Goal: Transaction & Acquisition: Purchase product/service

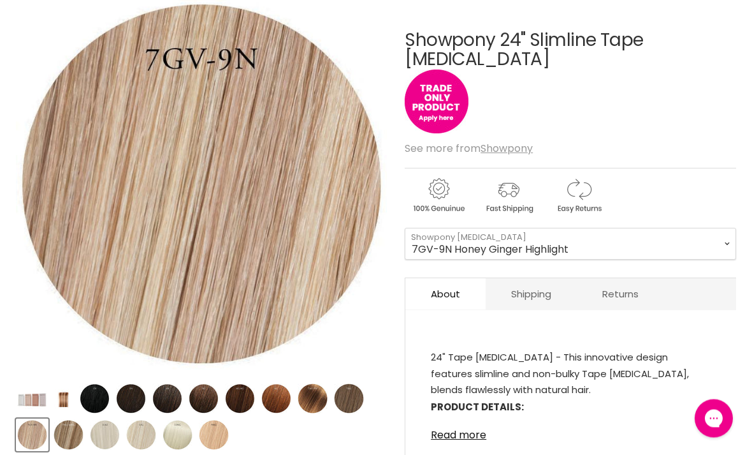
scroll to position [189, 0]
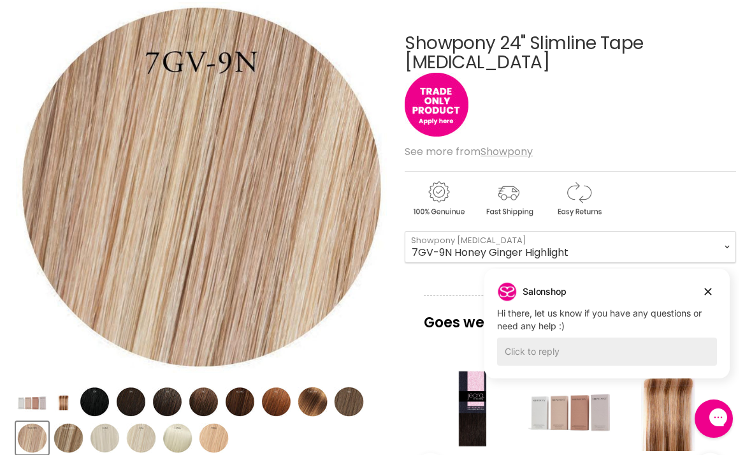
click at [688, 275] on div "Salonshop Salonshop says: Hi there, let us know if you have any questions or ne…" at bounding box center [606, 323] width 245 height 110
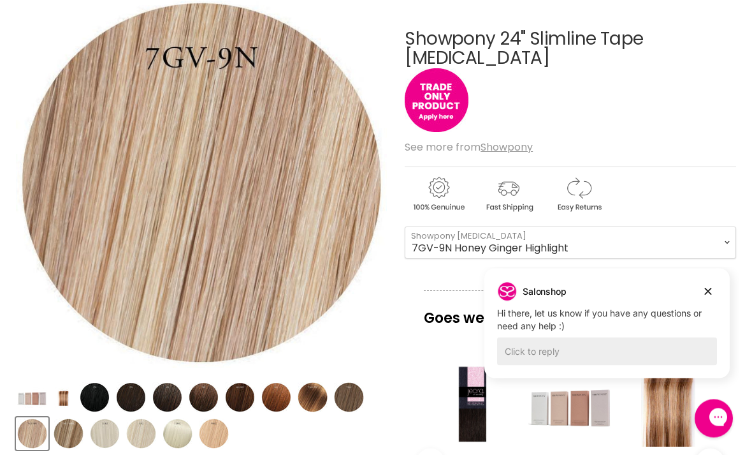
click at [702, 275] on div "Salonshop Salonshop says: Hi there, let us know if you have any questions or ne…" at bounding box center [606, 323] width 245 height 110
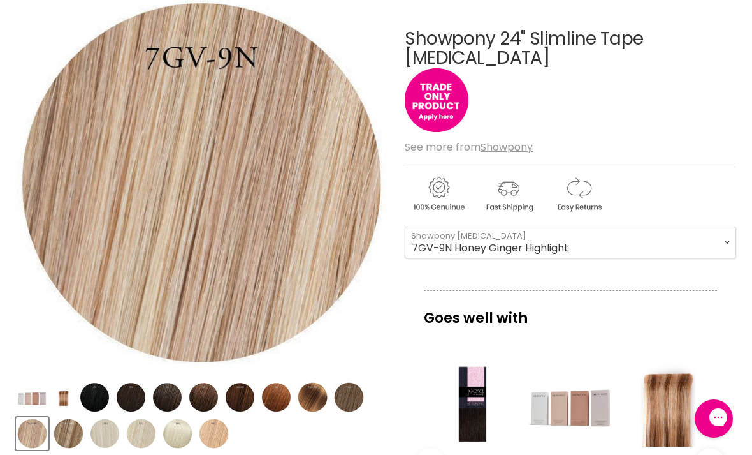
click at [704, 331] on div "Goes well with imageUrl Jeorg. 20" Tape Extensions $240.00 imageUrl Showpony 20…" at bounding box center [570, 434] width 331 height 288
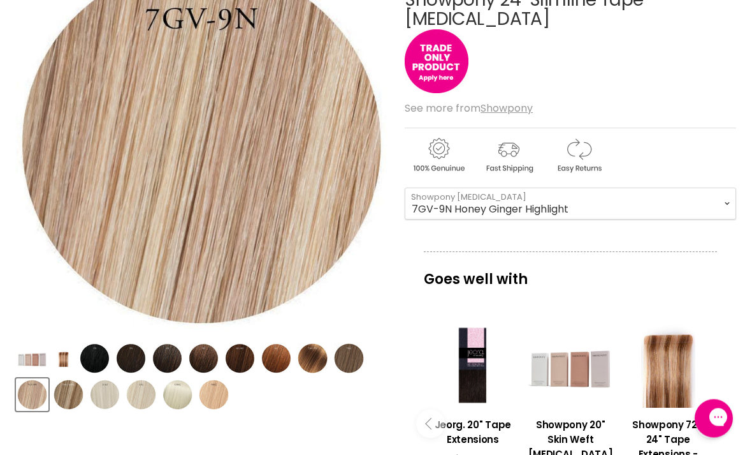
scroll to position [233, 0]
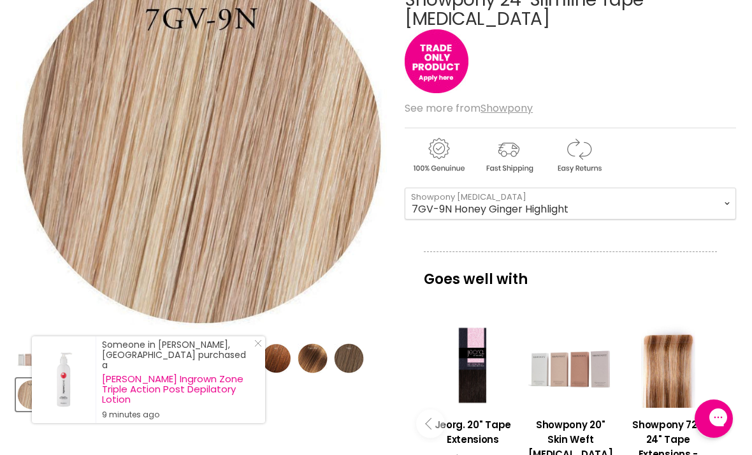
click at [258, 397] on div "Product thumbnails" at bounding box center [201, 374] width 375 height 73
click at [255, 393] on div "Product thumbnails" at bounding box center [201, 374] width 375 height 73
click at [259, 352] on link "Close Icon" at bounding box center [255, 345] width 13 height 13
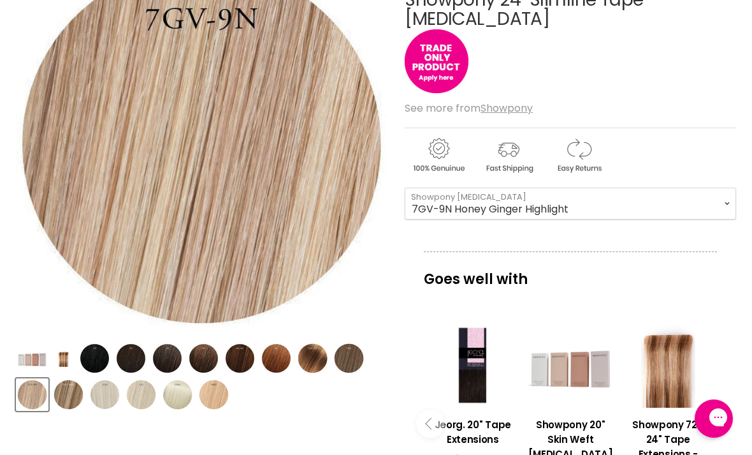
click at [256, 398] on div "Product thumbnails" at bounding box center [201, 374] width 375 height 73
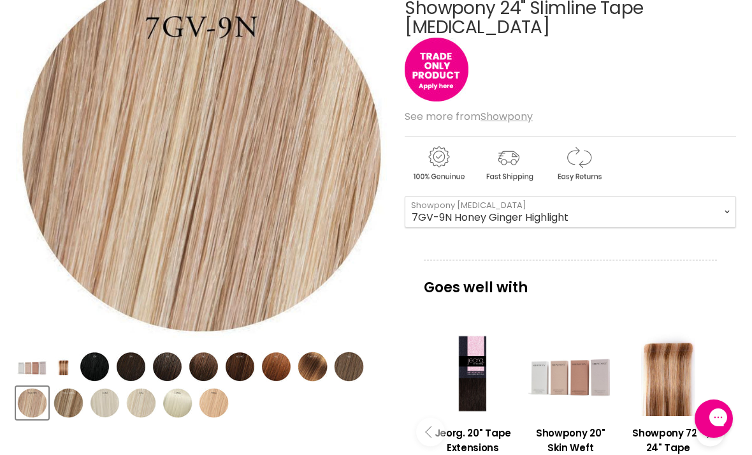
scroll to position [224, 0]
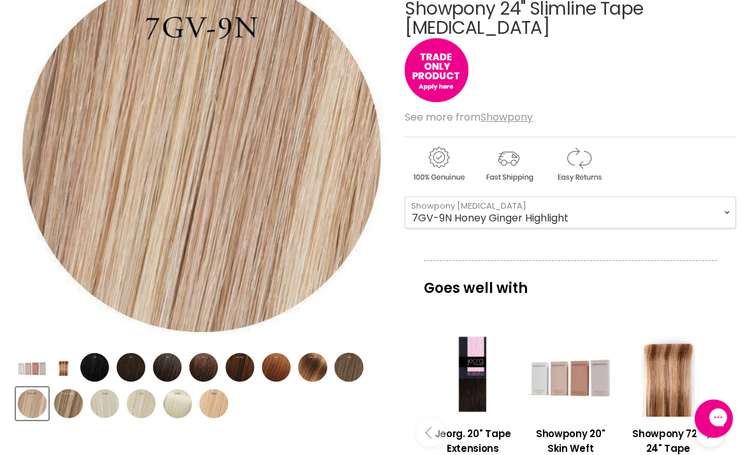
click at [94, 365] on img "Product thumbnails" at bounding box center [95, 367] width 30 height 30
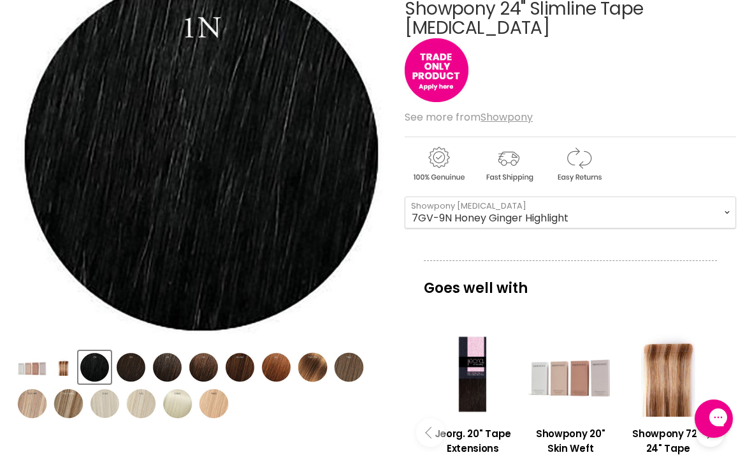
click at [136, 360] on img "Product thumbnails" at bounding box center [131, 367] width 30 height 30
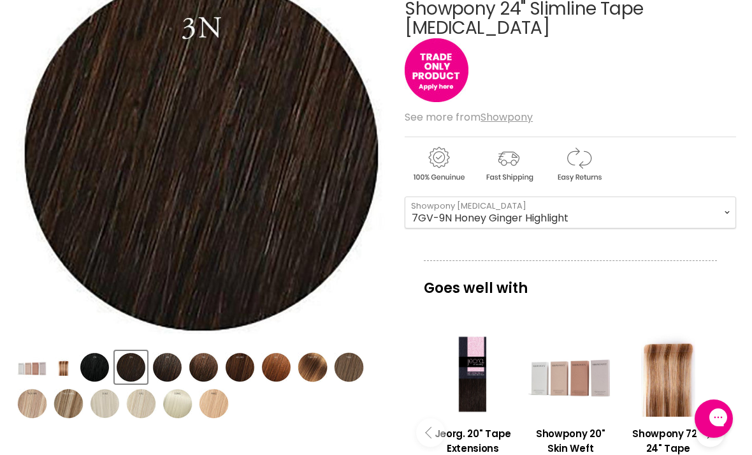
click at [211, 397] on img "Product thumbnails" at bounding box center [214, 403] width 30 height 30
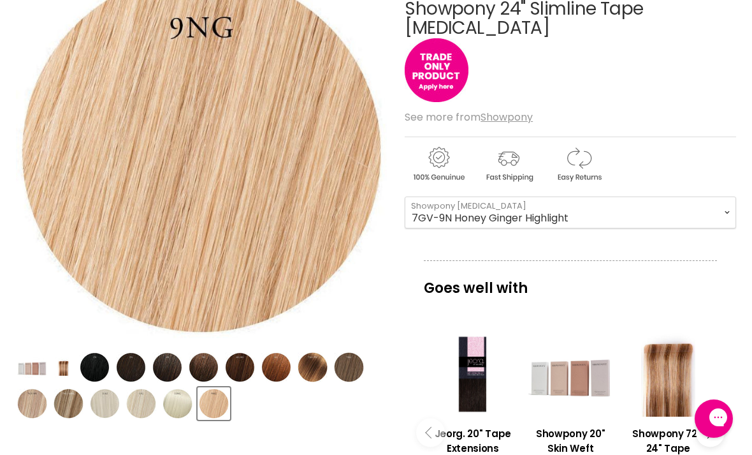
click at [39, 402] on img "Product thumbnails" at bounding box center [32, 403] width 30 height 30
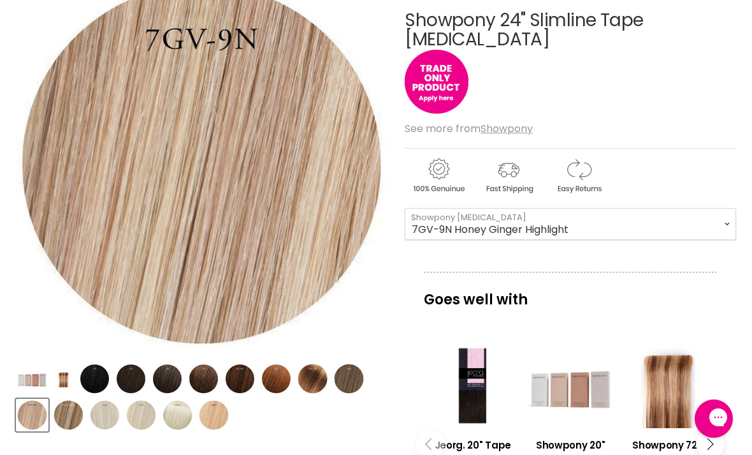
scroll to position [211, 0]
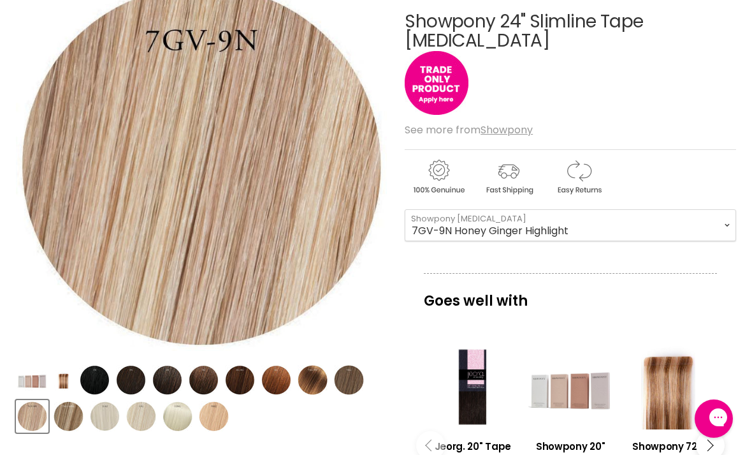
click at [71, 418] on img "Product thumbnails" at bounding box center [69, 416] width 30 height 30
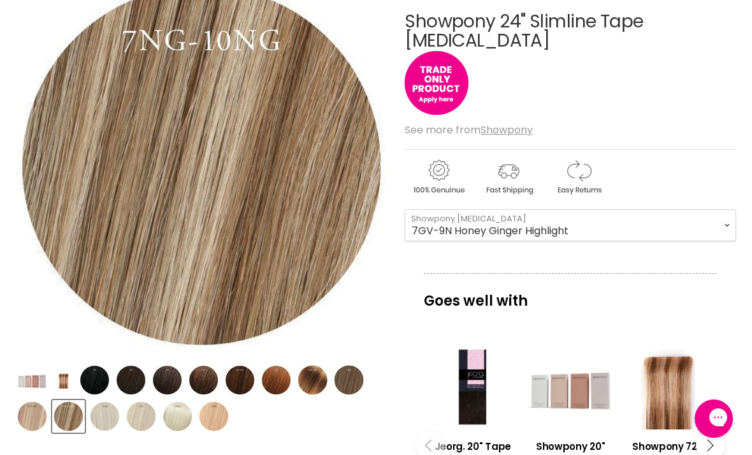
click at [34, 415] on img "Product thumbnails" at bounding box center [32, 416] width 30 height 30
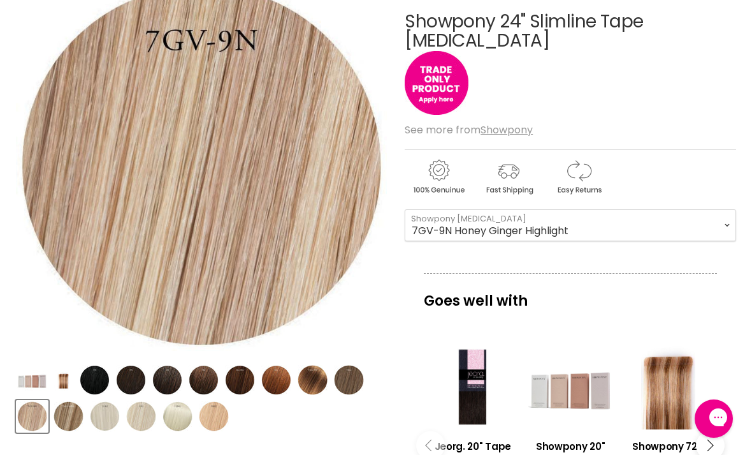
click at [79, 409] on img "Product thumbnails" at bounding box center [69, 416] width 30 height 30
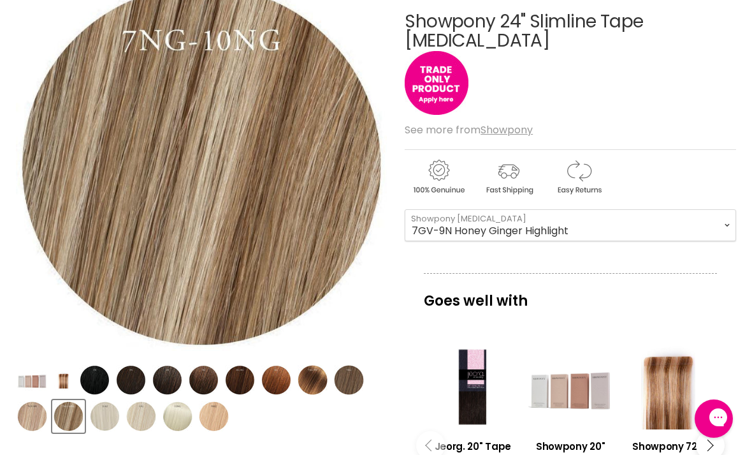
click at [306, 377] on img "Product thumbnails" at bounding box center [313, 380] width 30 height 30
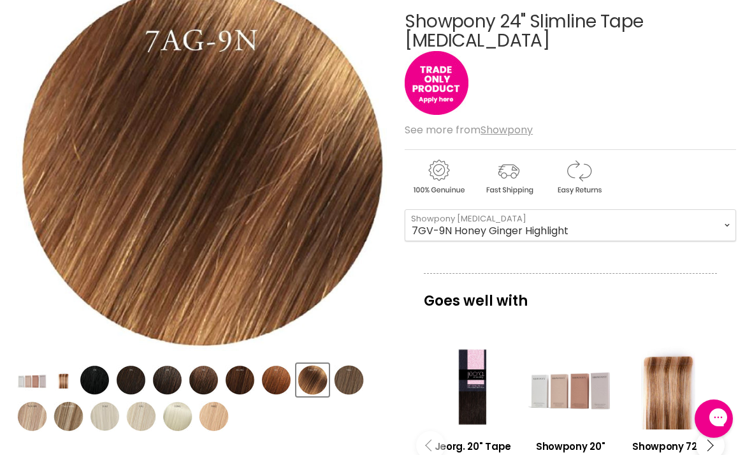
click at [346, 375] on img "Product thumbnails" at bounding box center [349, 380] width 30 height 30
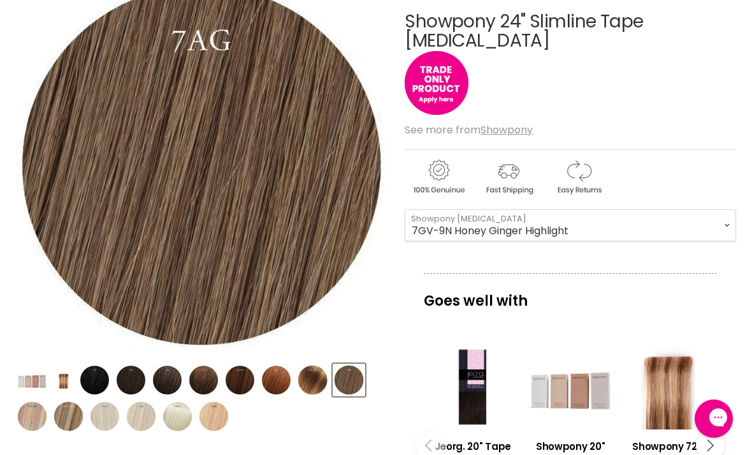
click at [236, 383] on img "Product thumbnails" at bounding box center [240, 380] width 30 height 30
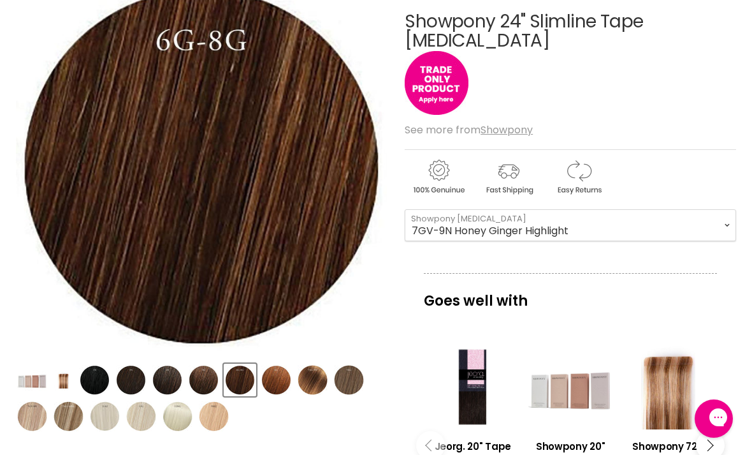
click at [193, 375] on img "Product thumbnails" at bounding box center [204, 380] width 30 height 30
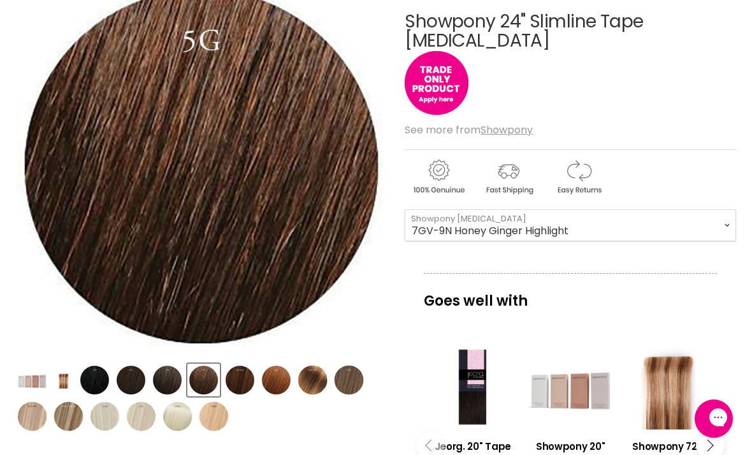
click at [94, 414] on img "Product thumbnails" at bounding box center [105, 416] width 30 height 30
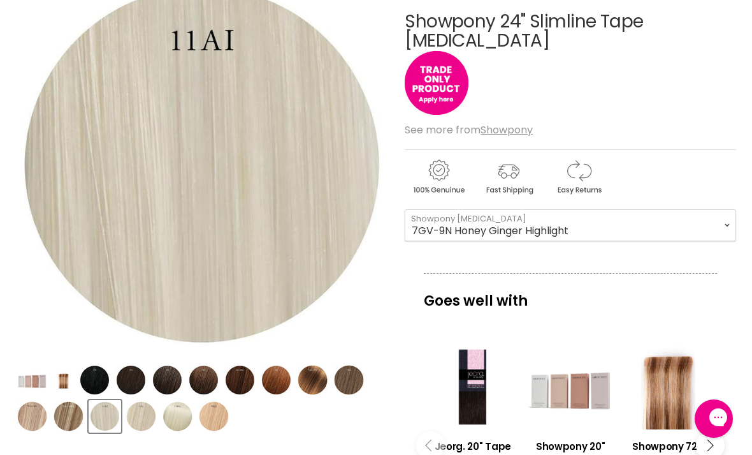
click at [69, 415] on img "Product thumbnails" at bounding box center [69, 416] width 30 height 30
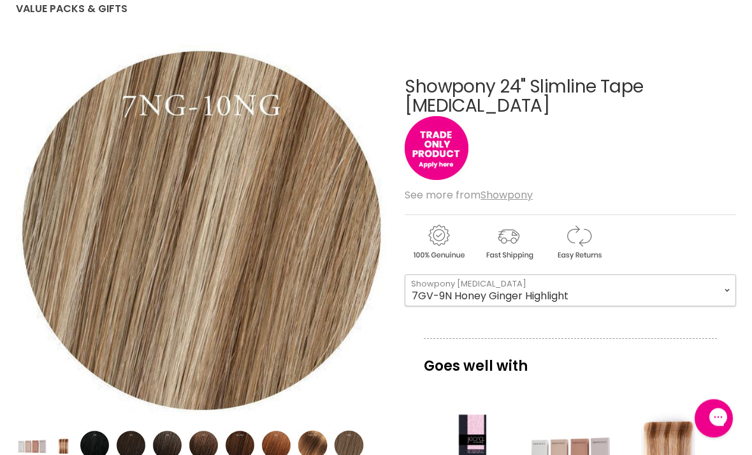
click at [530, 282] on select "1N Black 3N Black Brown 4N Midnight Brown 5G Brown 6G Chestnut 6G-8G Mid Brown …" at bounding box center [570, 291] width 331 height 32
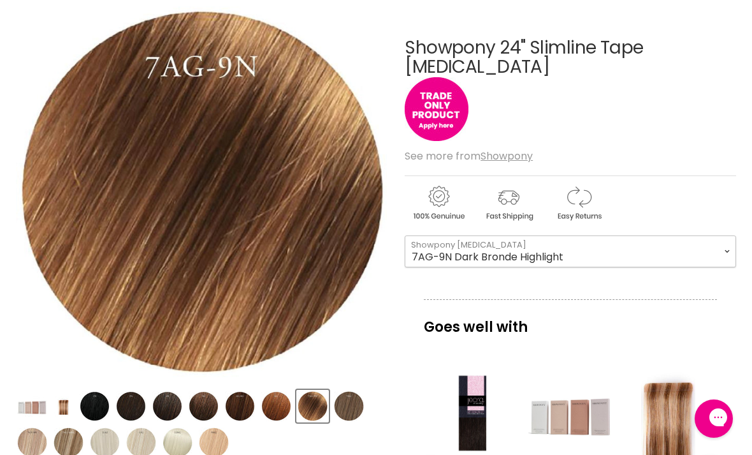
scroll to position [184, 0]
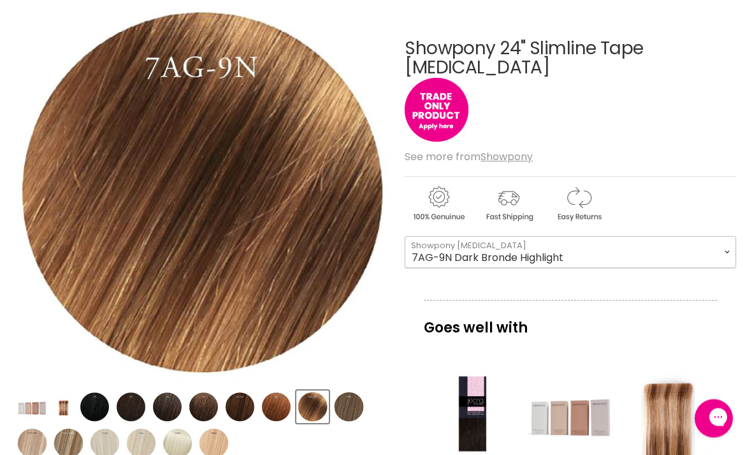
click at [655, 254] on select "1N Black 3N Black Brown 4N Midnight Brown 5G Brown 6G Chestnut 6G-8G Mid Brown …" at bounding box center [570, 253] width 331 height 32
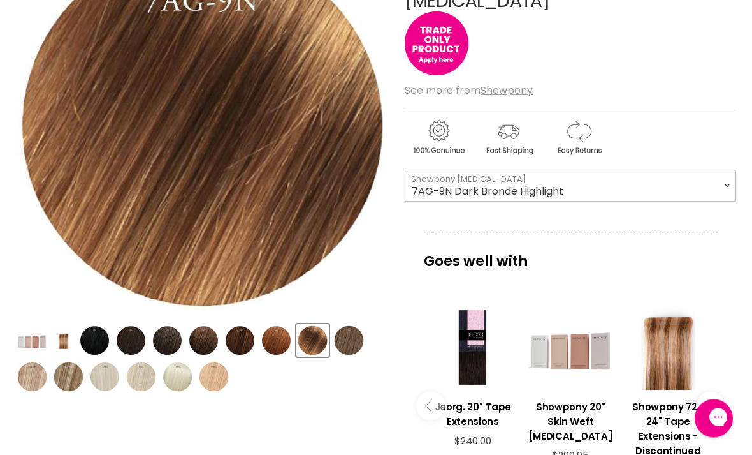
scroll to position [252, 0]
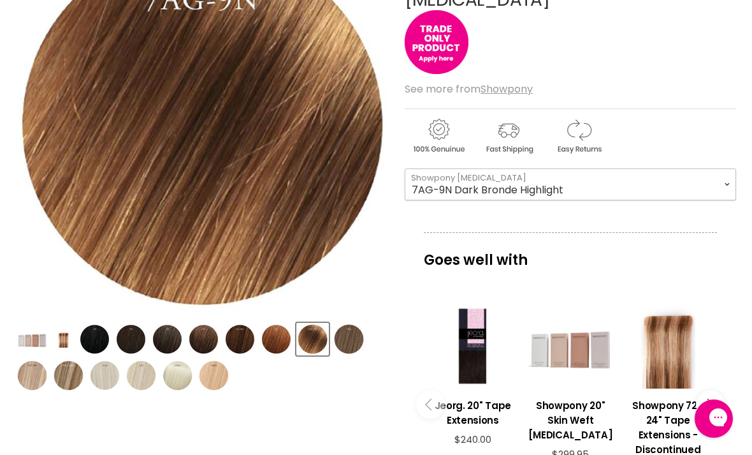
click at [668, 193] on select "1N Black 3N Black Brown 4N Midnight Brown 5G Brown 6G Chestnut 6G-8G Mid Brown …" at bounding box center [570, 184] width 331 height 32
select select "9NG Blonde"
